Goal: Task Accomplishment & Management: Use online tool/utility

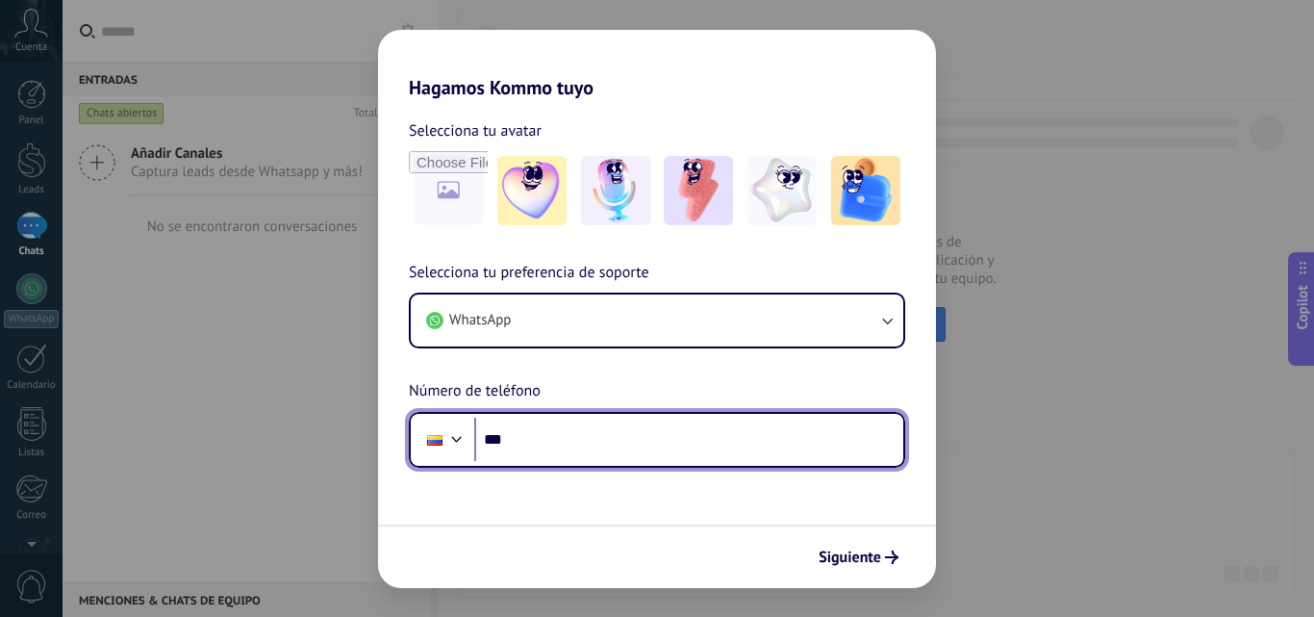
click at [546, 430] on input "***" at bounding box center [688, 440] width 429 height 44
type input "**"
type input "**********"
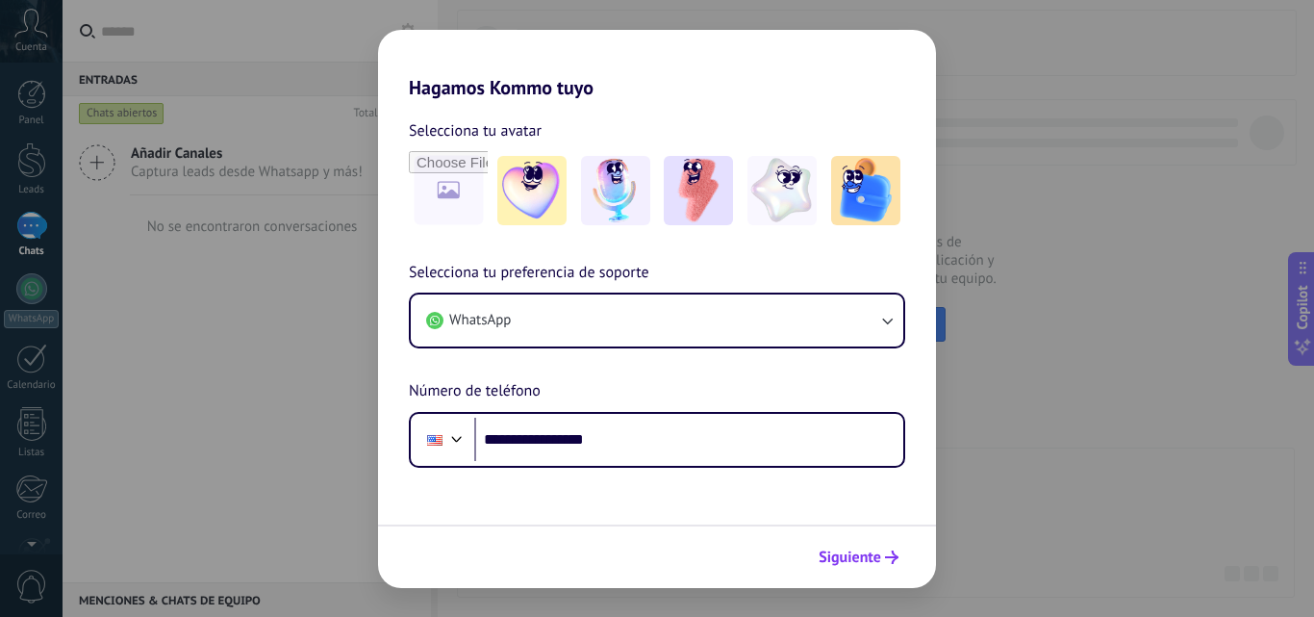
click at [877, 558] on span "Siguiente" at bounding box center [850, 556] width 63 height 13
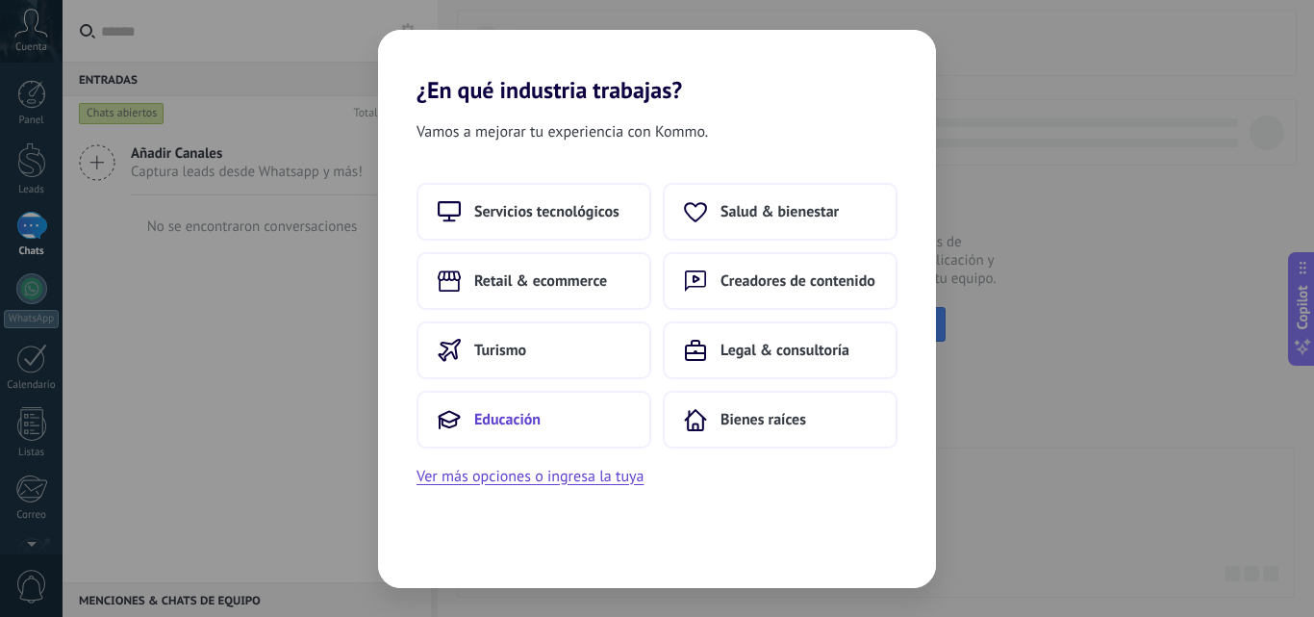
click at [571, 409] on button "Educación" at bounding box center [534, 420] width 235 height 58
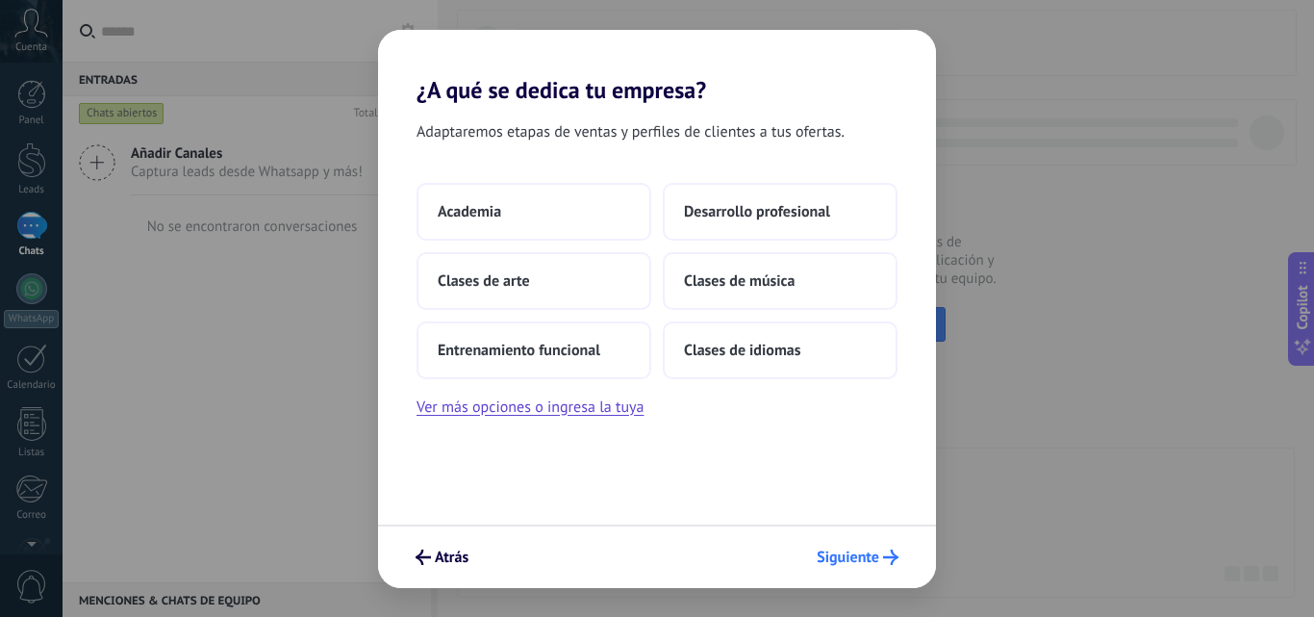
click at [860, 559] on span "Siguiente" at bounding box center [848, 556] width 63 height 13
click at [864, 552] on span "Siguiente" at bounding box center [848, 556] width 63 height 13
click at [727, 217] on span "Desarrollo profesional" at bounding box center [757, 211] width 146 height 19
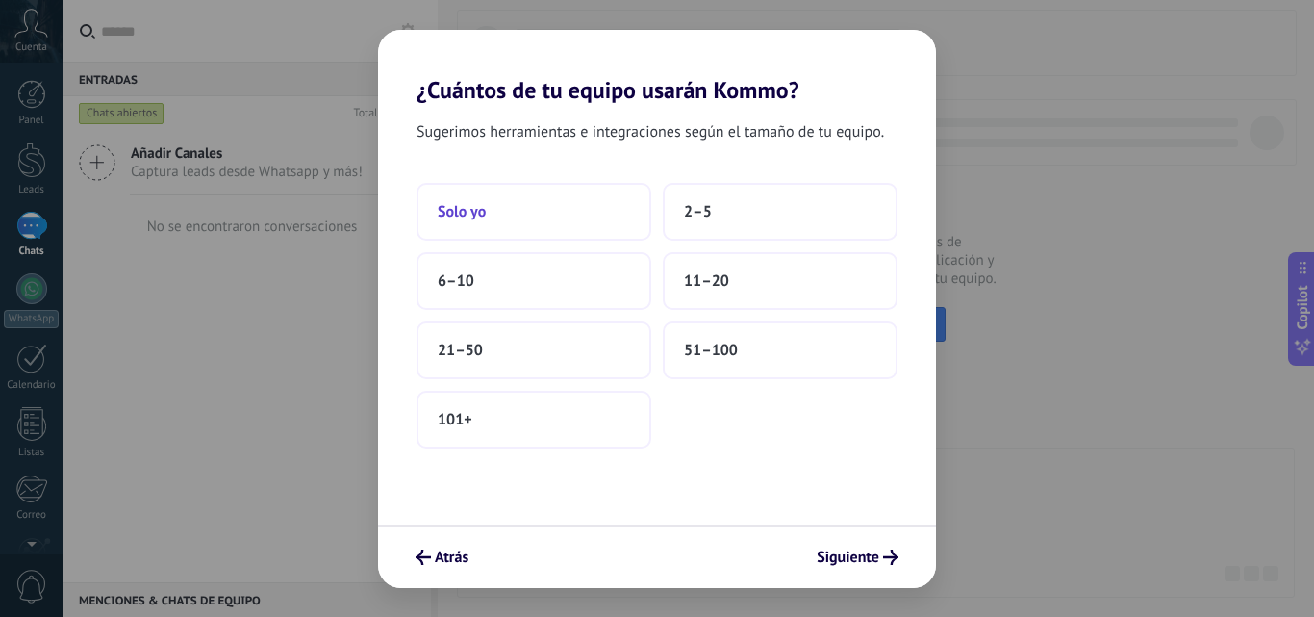
click at [535, 226] on button "Solo yo" at bounding box center [534, 212] width 235 height 58
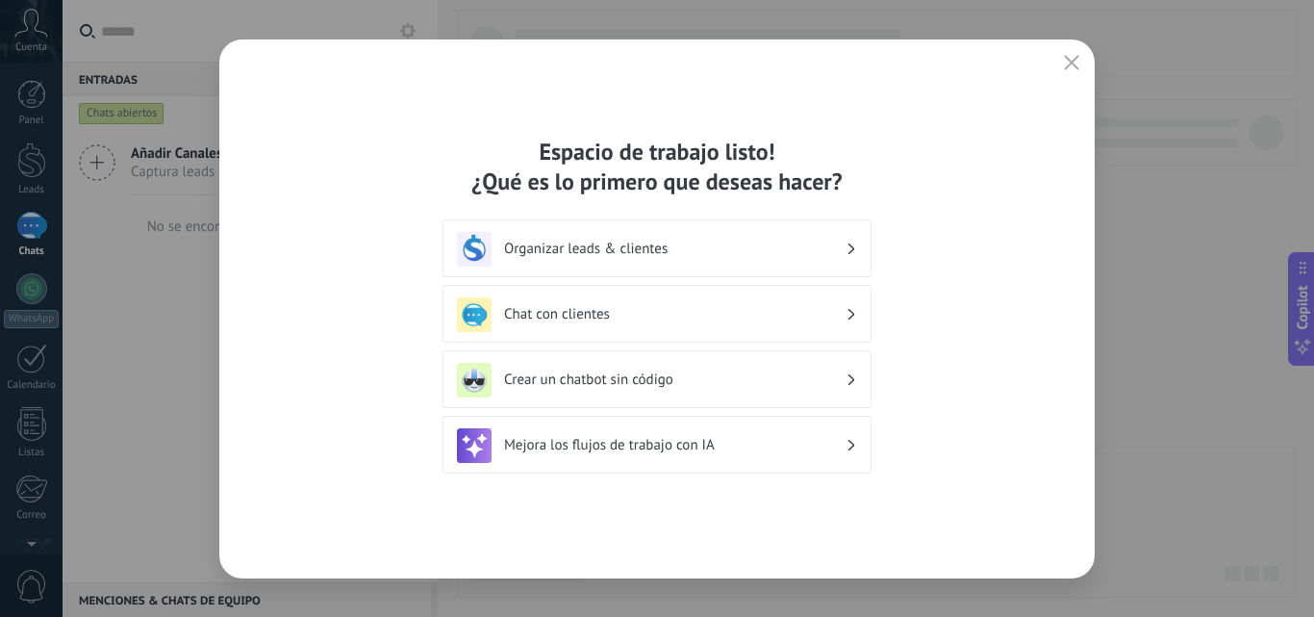
click at [849, 309] on icon at bounding box center [852, 315] width 7 height 12
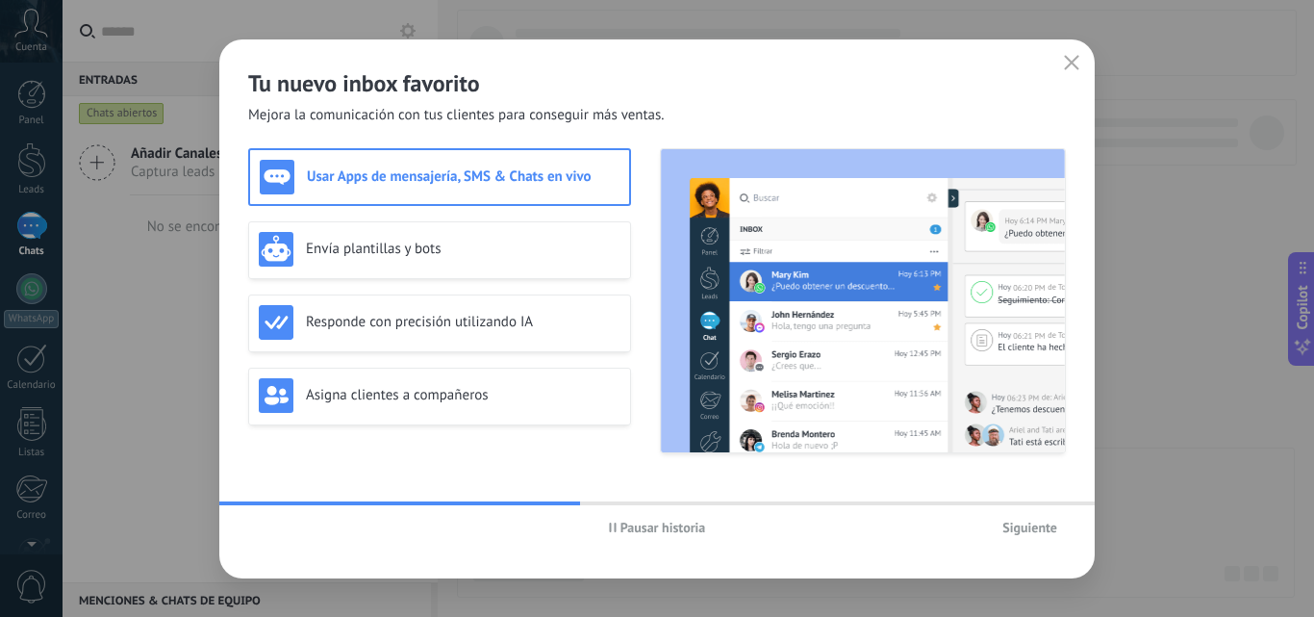
click at [1021, 526] on span "Siguiente" at bounding box center [1030, 526] width 55 height 13
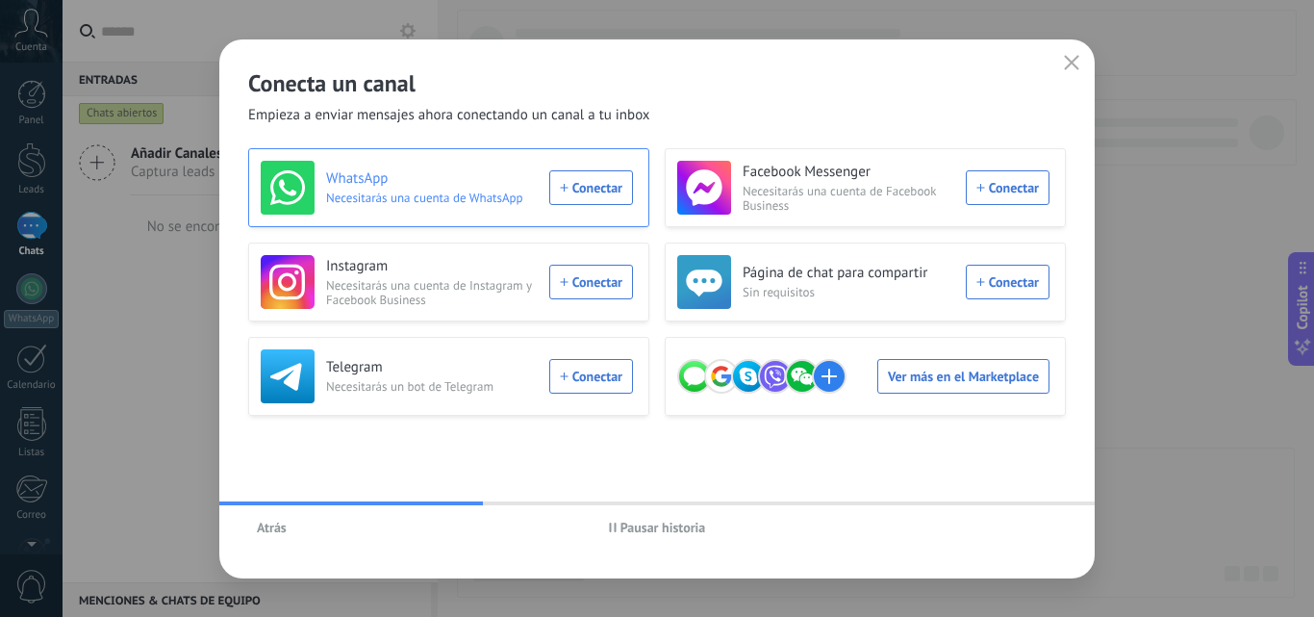
click at [592, 188] on div "WhatsApp Necesitarás una cuenta de WhatsApp Conectar" at bounding box center [447, 188] width 372 height 54
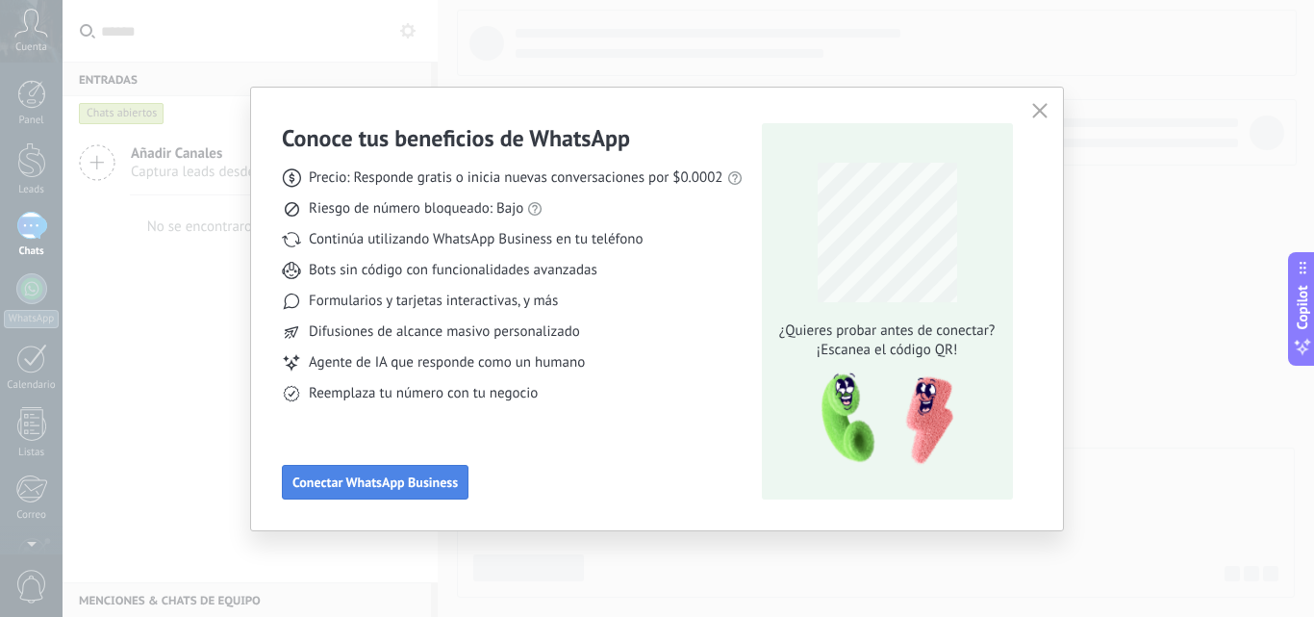
click at [428, 467] on button "Conectar WhatsApp Business" at bounding box center [375, 482] width 187 height 35
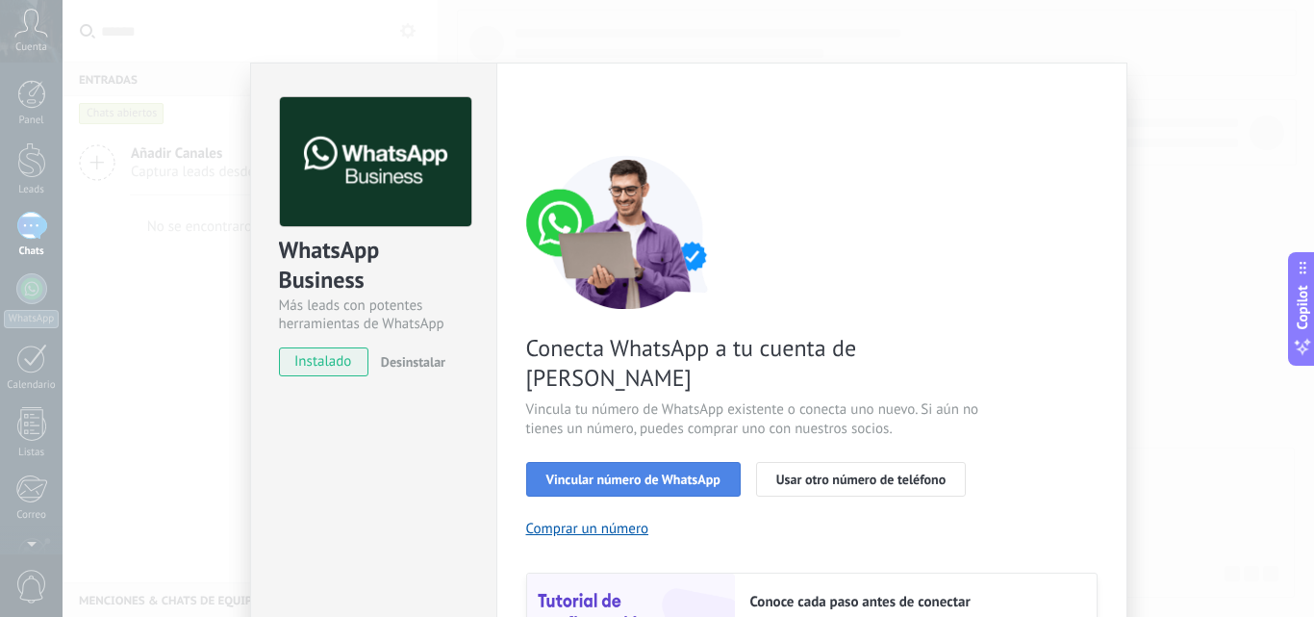
click at [669, 472] on span "Vincular número de WhatsApp" at bounding box center [633, 478] width 174 height 13
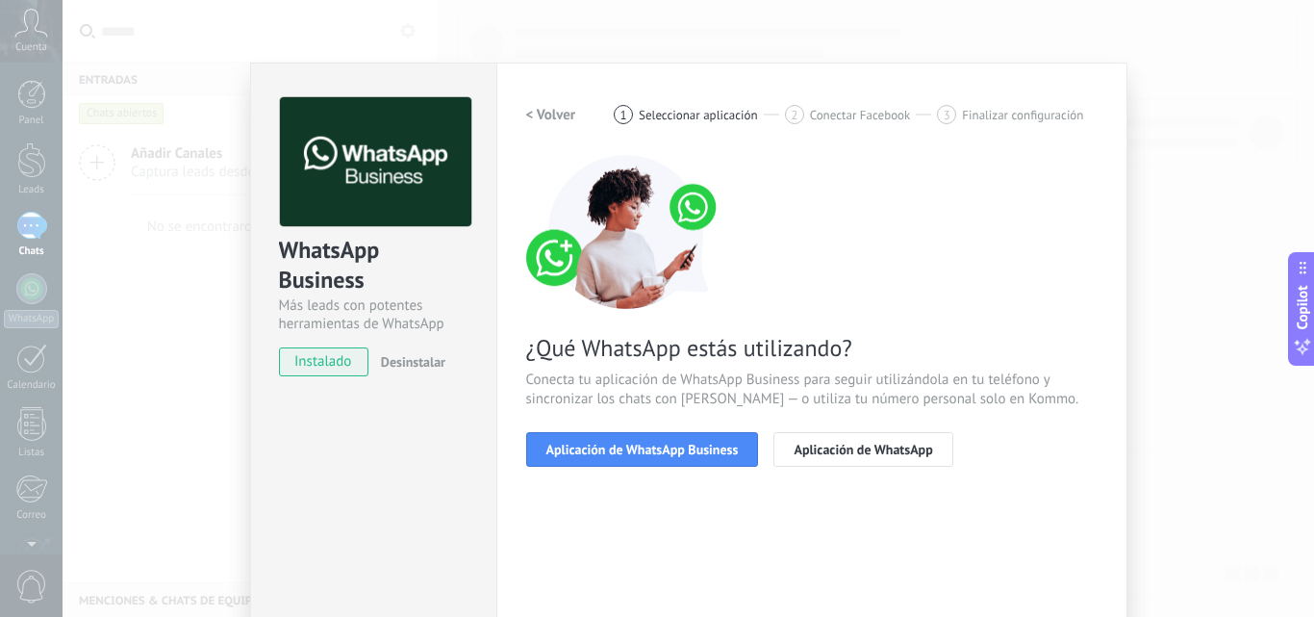
click at [1213, 241] on div "WhatsApp Business Más leads con potentes herramientas de WhatsApp instalado Des…" at bounding box center [689, 308] width 1252 height 617
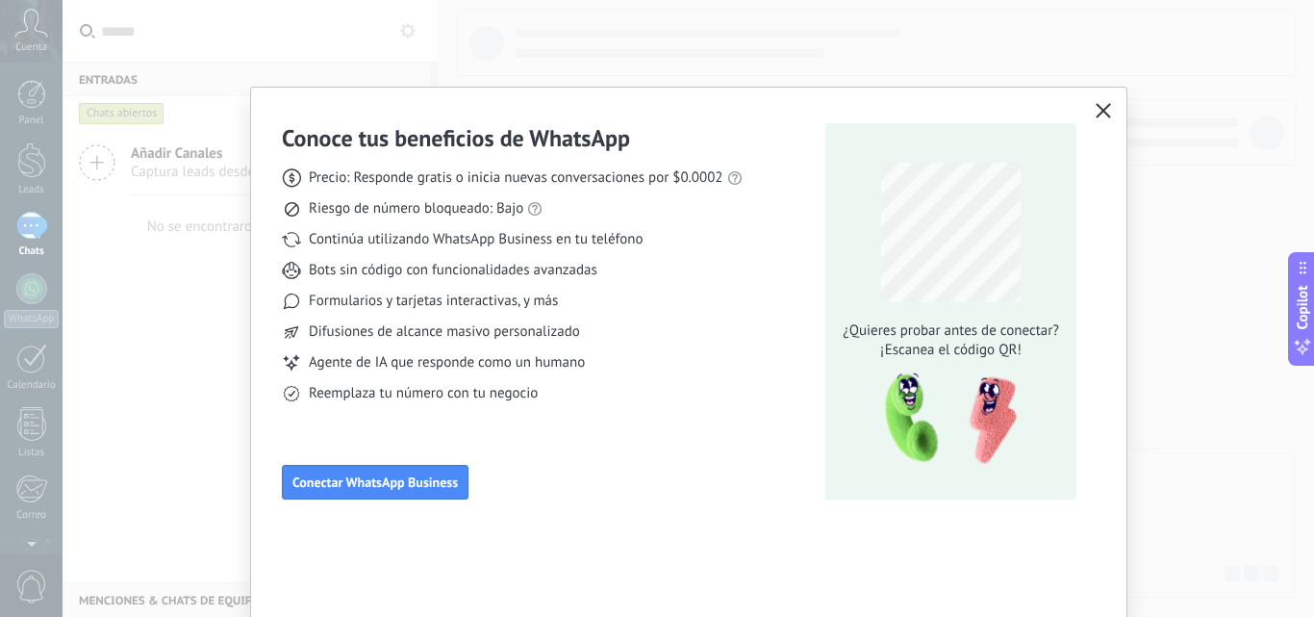
click at [1213, 241] on div "Conoce tus beneficios de WhatsApp Precio: Responde gratis o inicia nuevas conve…" at bounding box center [657, 308] width 1314 height 617
click at [386, 480] on span "Conectar WhatsApp Business" at bounding box center [374, 481] width 165 height 13
